Goal: Task Accomplishment & Management: Use online tool/utility

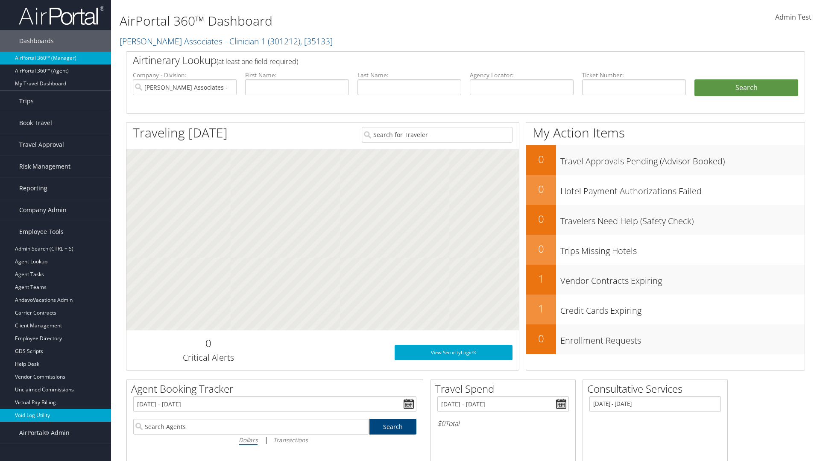
click at [56, 416] on link "Void Log Utility" at bounding box center [55, 415] width 111 height 13
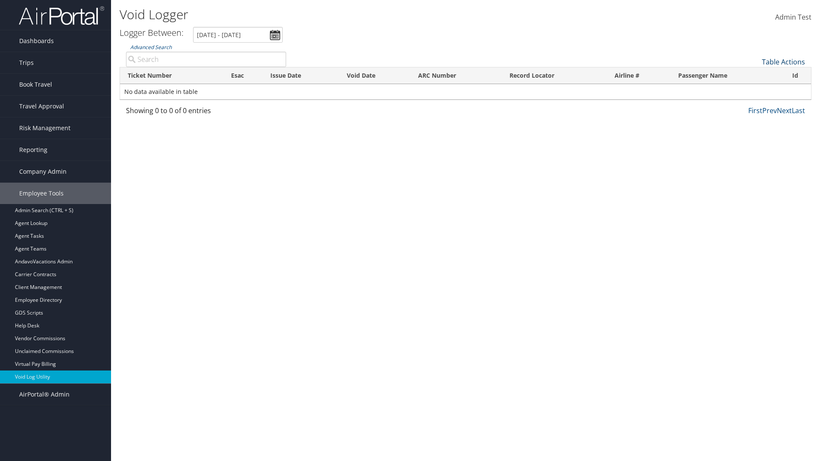
click at [783, 62] on link "Table Actions" at bounding box center [783, 61] width 43 height 9
click at [755, 75] on link "Export as CSV" at bounding box center [755, 75] width 112 height 15
click at [783, 62] on link "Table Actions" at bounding box center [783, 61] width 43 height 9
click at [755, 83] on link "Column Visibility" at bounding box center [755, 83] width 112 height 15
click at [755, 76] on link "Ticket Number" at bounding box center [755, 76] width 112 height 15
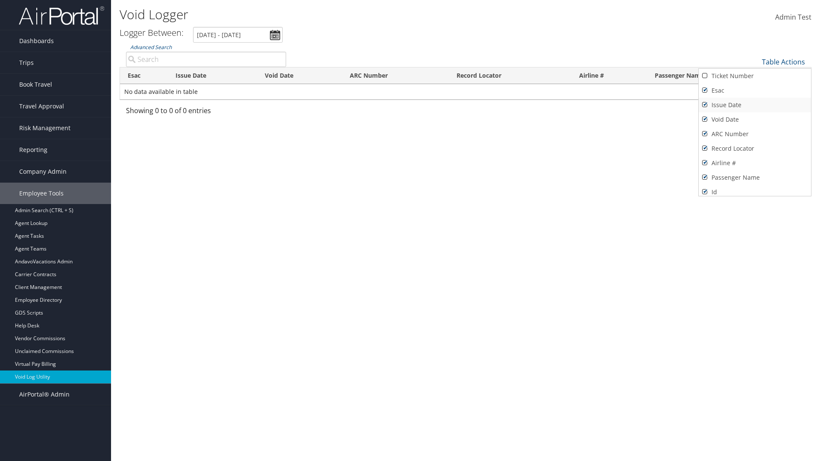
click at [755, 105] on link "Issue Date" at bounding box center [755, 105] width 112 height 15
click at [755, 91] on link "Esac" at bounding box center [755, 90] width 112 height 15
click at [755, 120] on link "Void Date" at bounding box center [755, 119] width 112 height 15
click at [755, 134] on link "ARC Number" at bounding box center [755, 134] width 112 height 15
click at [755, 149] on link "Record Locator" at bounding box center [755, 148] width 112 height 15
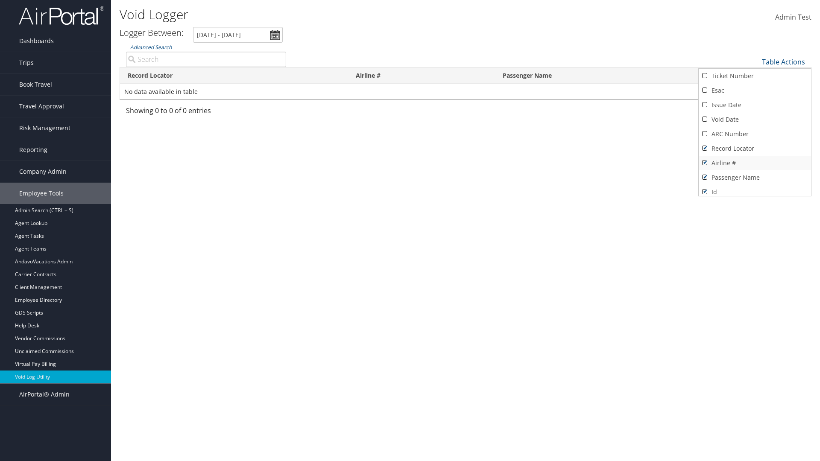
click at [755, 163] on link "Airline #" at bounding box center [755, 163] width 112 height 15
click at [755, 178] on link "Passenger Name" at bounding box center [755, 177] width 112 height 15
click at [410, 231] on div at bounding box center [410, 230] width 820 height 461
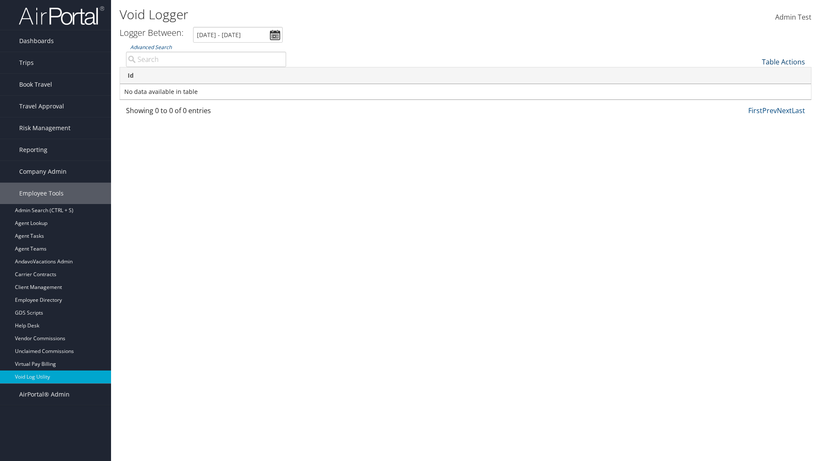
click at [783, 62] on link "Table Actions" at bounding box center [783, 61] width 43 height 9
click at [755, 83] on link "Column Visibility" at bounding box center [755, 83] width 112 height 15
click at [755, 76] on link "Ticket Number" at bounding box center [755, 76] width 112 height 15
click at [755, 105] on link "Issue Date" at bounding box center [755, 105] width 112 height 15
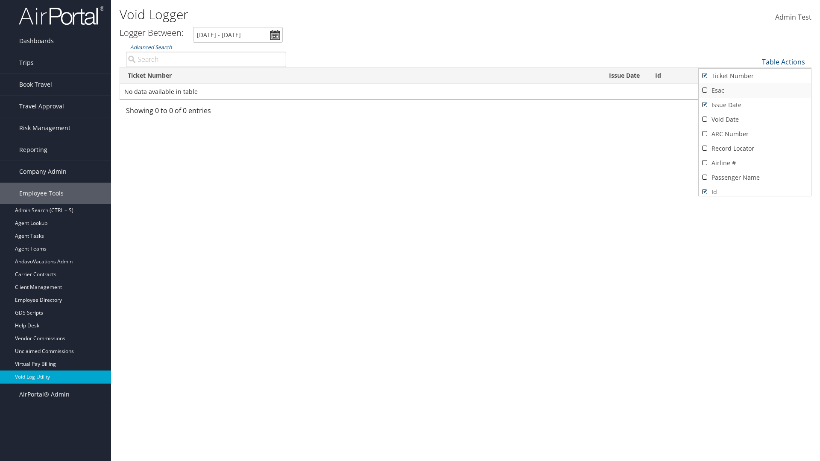
click at [755, 91] on link "Esac" at bounding box center [755, 90] width 112 height 15
click at [755, 120] on link "Void Date" at bounding box center [755, 119] width 112 height 15
click at [755, 134] on link "ARC Number" at bounding box center [755, 134] width 112 height 15
click at [755, 149] on link "Record Locator" at bounding box center [755, 148] width 112 height 15
click at [755, 163] on link "Airline #" at bounding box center [755, 163] width 112 height 15
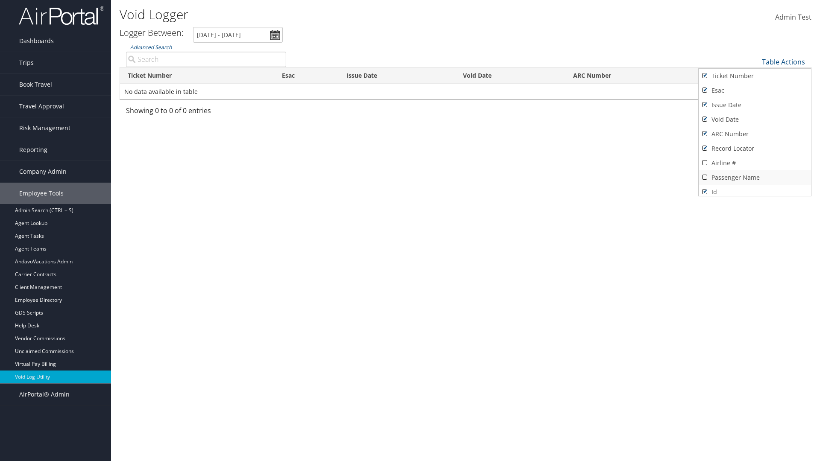
click at [755, 178] on link "Passenger Name" at bounding box center [755, 177] width 112 height 15
click at [410, 231] on div at bounding box center [410, 230] width 820 height 461
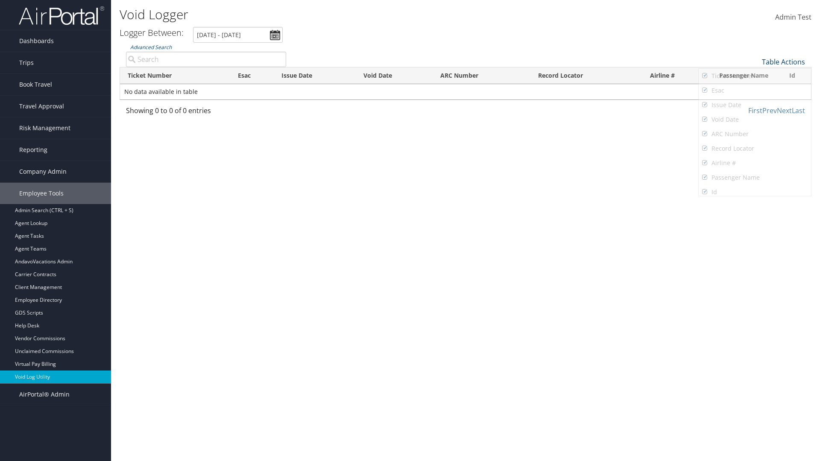
click at [783, 62] on link "Table Actions" at bounding box center [783, 61] width 43 height 9
click at [755, 97] on link "Page Length" at bounding box center [755, 97] width 112 height 15
